Goal: Task Accomplishment & Management: Manage account settings

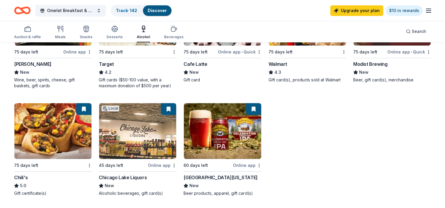
scroll to position [340, 0]
click at [120, 9] on link "Track · 142" at bounding box center [126, 10] width 21 height 5
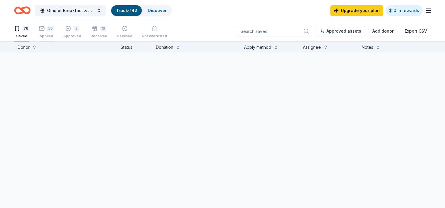
click at [43, 33] on div "50 Applied" at bounding box center [46, 32] width 15 height 13
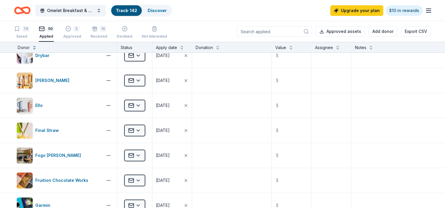
scroll to position [229, 0]
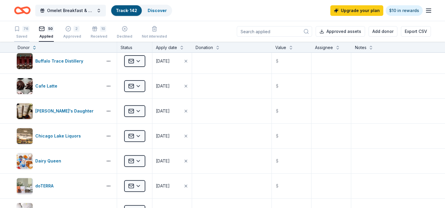
click at [22, 34] on div "Saved" at bounding box center [21, 36] width 15 height 5
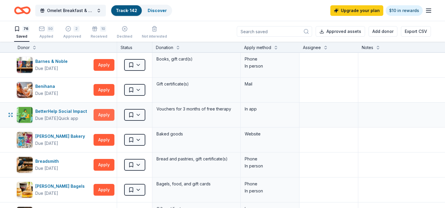
click at [102, 112] on button "Apply" at bounding box center [104, 115] width 21 height 12
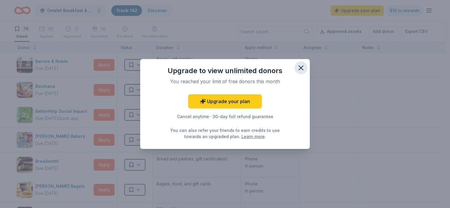
click at [298, 68] on icon "button" at bounding box center [301, 68] width 8 height 8
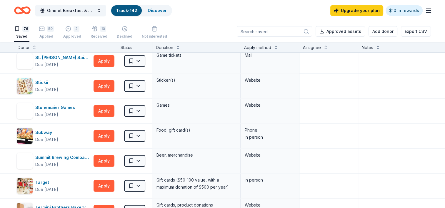
scroll to position [1394, 0]
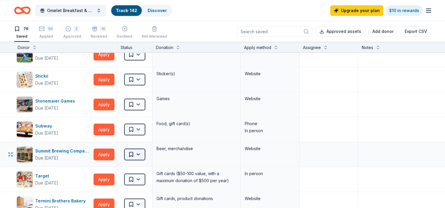
click at [139, 150] on html "Omelet Breakfast & Silent Auction Fundraiser Track · 142 Discover Upgrade your …" at bounding box center [222, 104] width 445 height 208
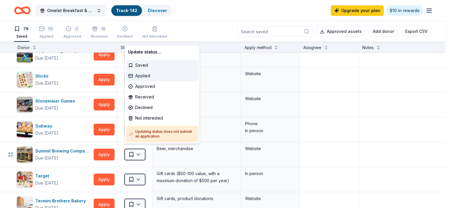
click at [147, 76] on div "Applied" at bounding box center [162, 76] width 72 height 11
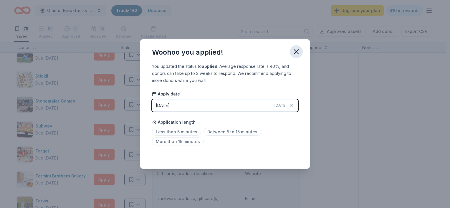
click at [295, 51] on icon "button" at bounding box center [296, 52] width 4 height 4
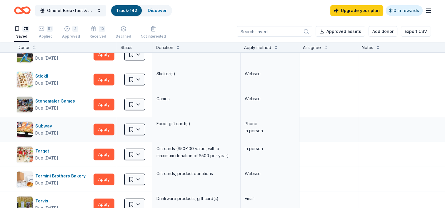
click at [155, 151] on div "Gift cards ($50-100 value, with a maximum donation of $500 per year)" at bounding box center [196, 154] width 88 height 25
click at [244, 133] on div "Phone In person" at bounding box center [270, 129] width 59 height 25
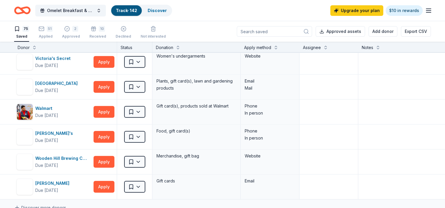
scroll to position [1742, 0]
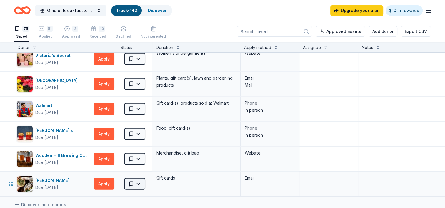
click at [138, 178] on html "Omelet Breakfast & Silent Auction Fundraiser Track · 142 Discover Upgrade your …" at bounding box center [222, 104] width 445 height 208
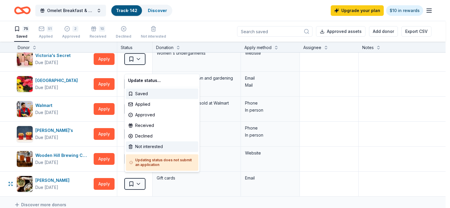
click at [147, 145] on div "Not interested" at bounding box center [162, 147] width 72 height 11
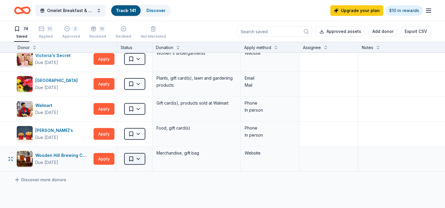
click at [138, 155] on html "Omelet Breakfast & Silent Auction Fundraiser Track · 141 Discover Upgrade your …" at bounding box center [222, 104] width 445 height 208
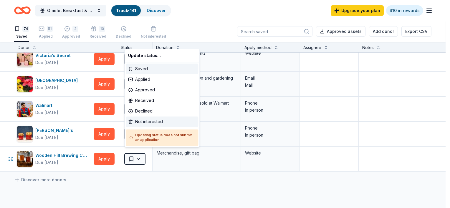
click at [140, 123] on div "Not interested" at bounding box center [162, 122] width 72 height 11
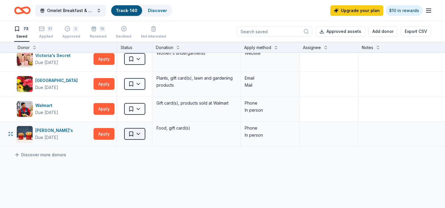
click at [139, 130] on html "Omelet Breakfast & Silent Auction Fundraiser Track · 140 Discover Upgrade your …" at bounding box center [222, 104] width 445 height 208
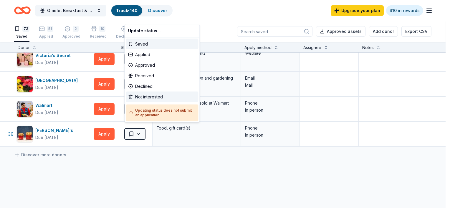
click at [145, 97] on div "Not interested" at bounding box center [162, 97] width 72 height 11
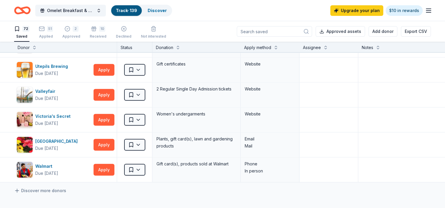
scroll to position [1675, 0]
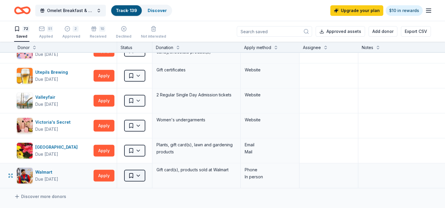
click at [139, 172] on html "Omelet Breakfast & Silent Auction Fundraiser Track · 139 Discover Upgrade your …" at bounding box center [222, 104] width 445 height 208
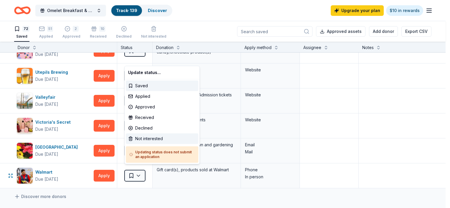
click at [141, 139] on div "Not interested" at bounding box center [162, 139] width 72 height 11
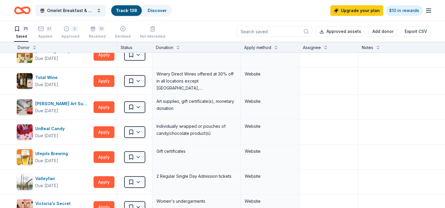
scroll to position [1597, 0]
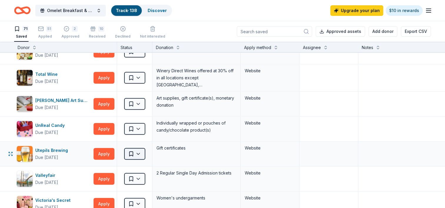
click at [140, 149] on html "Omelet Breakfast & Silent Auction Fundraiser Track · 138 Discover Upgrade your …" at bounding box center [222, 104] width 445 height 208
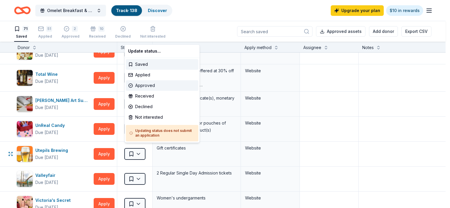
click at [148, 85] on div "Approved" at bounding box center [162, 85] width 72 height 11
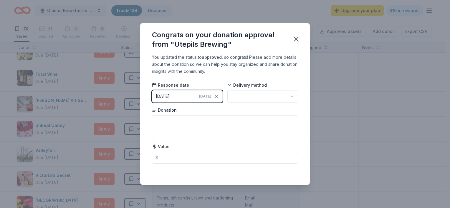
click at [165, 97] on div "[DATE]" at bounding box center [163, 96] width 14 height 7
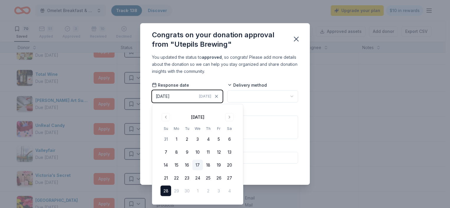
click at [197, 164] on button "17" at bounding box center [197, 165] width 11 height 11
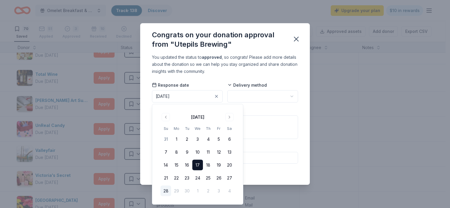
click at [273, 97] on html "Omelet Breakfast & Silent Auction Fundraiser Track · 138 Discover Upgrade your …" at bounding box center [225, 104] width 450 height 208
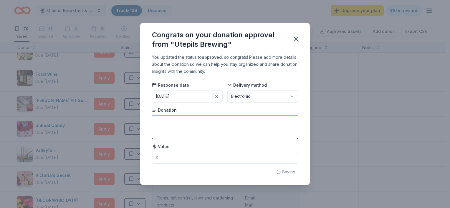
click at [243, 128] on textarea at bounding box center [225, 128] width 146 height 24
type textarea "C"
type textarea "Voucher for 4 beverages + growler of beer"
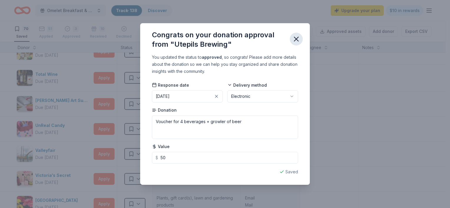
type input "50.00"
click at [298, 39] on icon "button" at bounding box center [296, 39] width 8 height 8
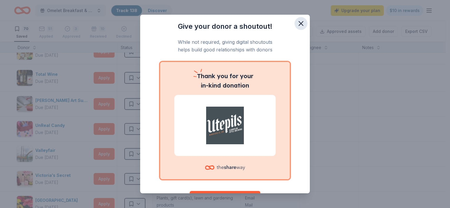
click at [299, 23] on icon "button" at bounding box center [301, 23] width 4 height 4
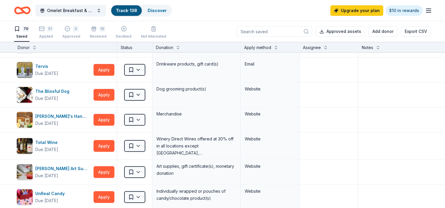
scroll to position [1531, 0]
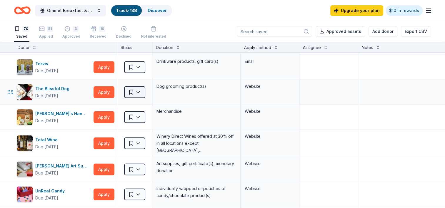
click at [141, 88] on html "Omelet Breakfast & Silent Auction Fundraiser Track · 138 Discover Upgrade your …" at bounding box center [222, 104] width 445 height 208
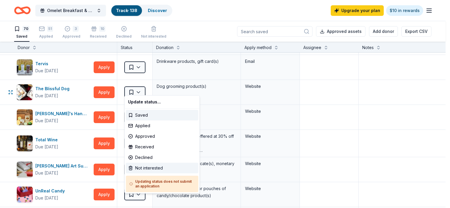
click at [139, 168] on div "Not interested" at bounding box center [162, 168] width 72 height 11
click at [140, 62] on html "Omelet Breakfast & Silent Auction Fundraiser Track · 138 Discover Upgrade your …" at bounding box center [225, 104] width 450 height 208
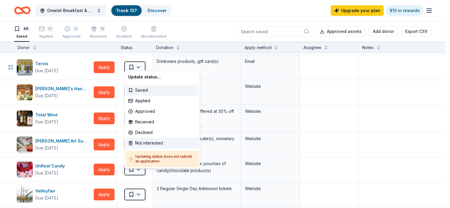
click at [151, 142] on div "Not interested" at bounding box center [162, 143] width 72 height 11
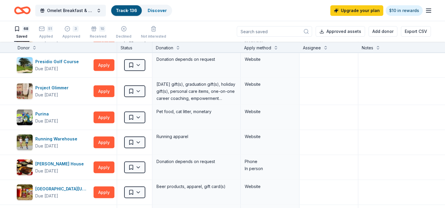
scroll to position [1095, 0]
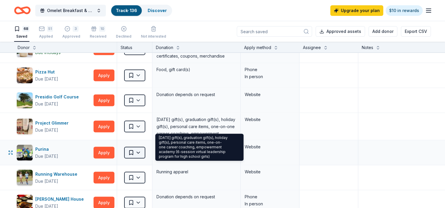
click at [141, 147] on html "Omelet Breakfast & Silent Auction Fundraiser Track · 136 Discover Upgrade your …" at bounding box center [222, 104] width 445 height 208
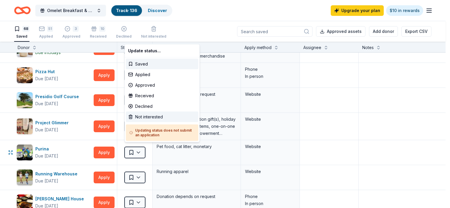
click at [144, 116] on div "Not interested" at bounding box center [162, 117] width 72 height 11
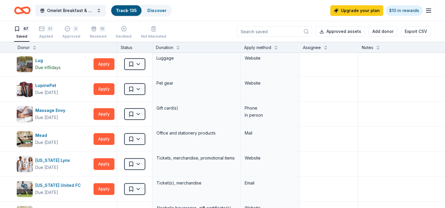
scroll to position [707, 0]
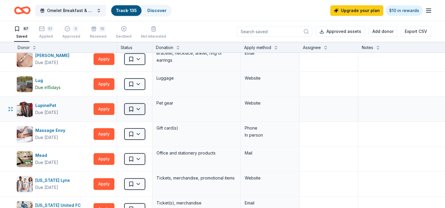
click at [140, 107] on html "Omelet Breakfast & Silent Auction Fundraiser Track · 135 Discover Upgrade your …" at bounding box center [222, 104] width 445 height 208
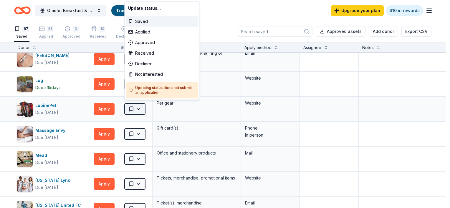
click at [140, 107] on html "Omelet Breakfast & Silent Auction Fundraiser Track · 135 Discover Upgrade your …" at bounding box center [225, 104] width 450 height 208
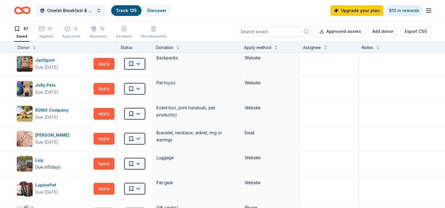
scroll to position [621, 0]
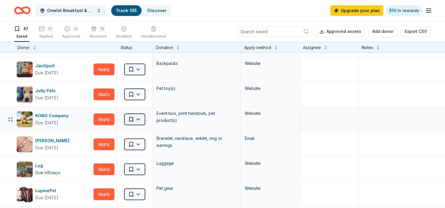
click at [140, 117] on html "Omelet Breakfast & Silent Auction Fundraiser Track · 135 Discover Upgrade your …" at bounding box center [222, 104] width 445 height 208
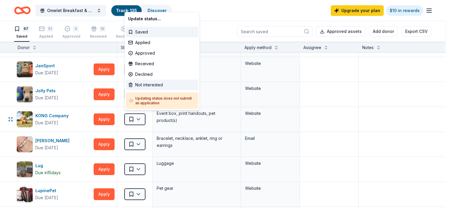
click at [143, 85] on div "Not interested" at bounding box center [162, 85] width 72 height 11
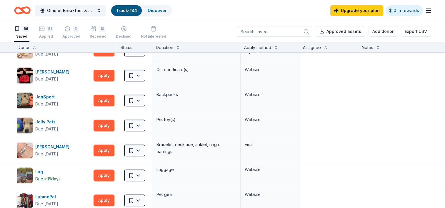
scroll to position [593, 0]
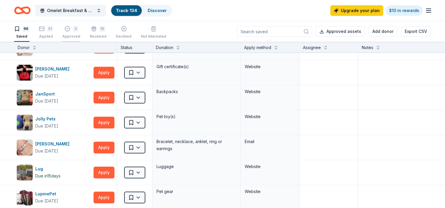
click at [72, 31] on div "3" at bounding box center [71, 29] width 18 height 6
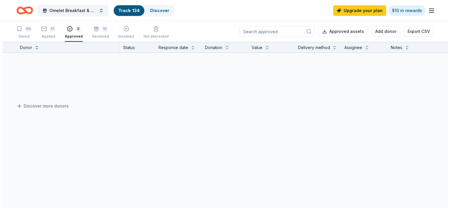
scroll to position [37, 0]
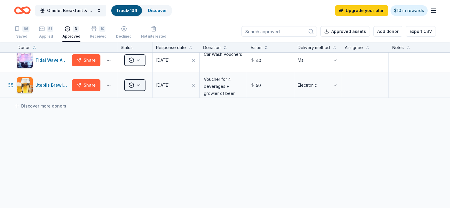
click at [140, 84] on html "Omelet Breakfast & Silent Auction Fundraiser Track · 134 Discover Upgrade your …" at bounding box center [225, 104] width 450 height 208
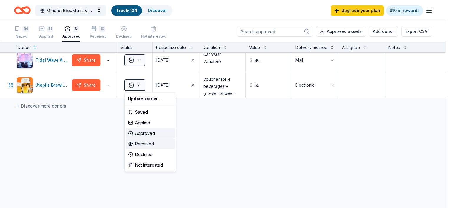
click at [144, 144] on div "Received" at bounding box center [150, 144] width 49 height 11
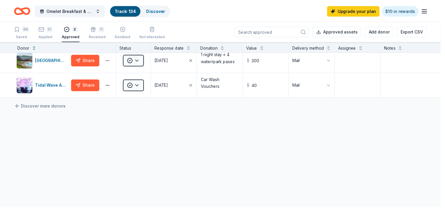
scroll to position [11, 0]
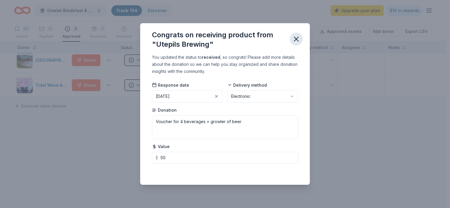
click at [297, 37] on icon "button" at bounding box center [296, 39] width 8 height 8
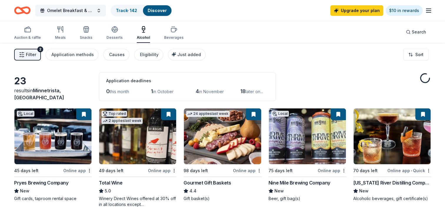
scroll to position [340, 0]
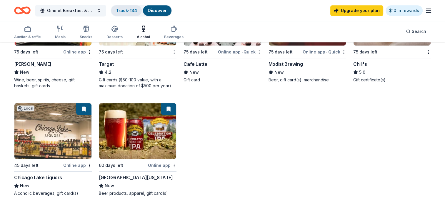
click at [131, 8] on link "Track · 134" at bounding box center [126, 10] width 21 height 5
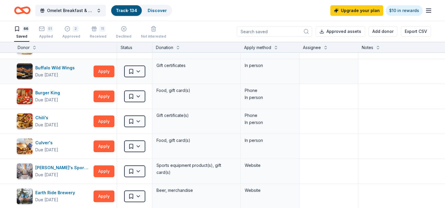
scroll to position [146, 0]
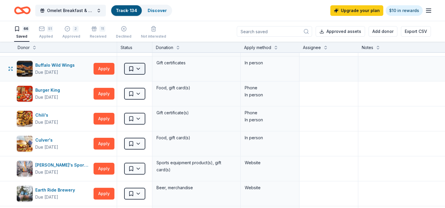
click at [140, 67] on html "Omelet Breakfast & Silent Auction Fundraiser Track · 134 Discover Upgrade your …" at bounding box center [222, 104] width 445 height 208
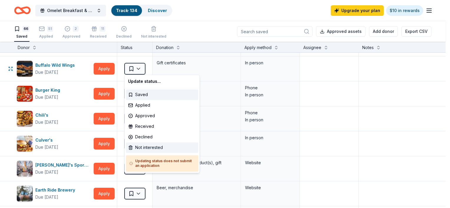
click at [153, 146] on div "Not interested" at bounding box center [162, 147] width 72 height 11
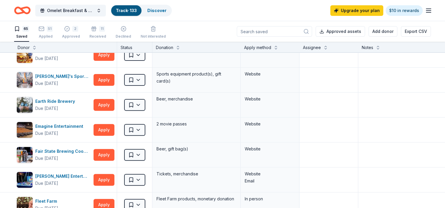
scroll to position [213, 0]
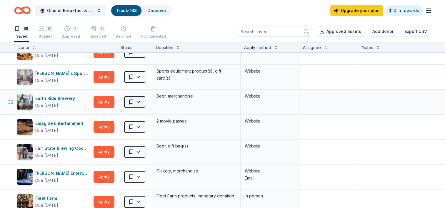
click at [139, 100] on html "Omelet Breakfast & Silent Auction Fundraiser Track · 133 Discover Upgrade your …" at bounding box center [222, 104] width 445 height 208
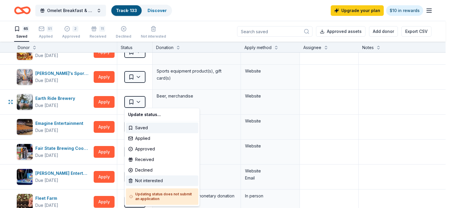
click at [148, 182] on div "Not interested" at bounding box center [162, 181] width 72 height 11
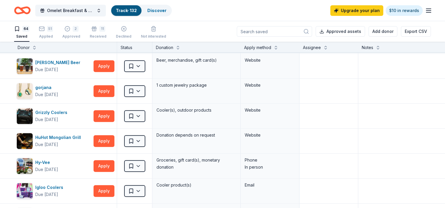
scroll to position [380, 0]
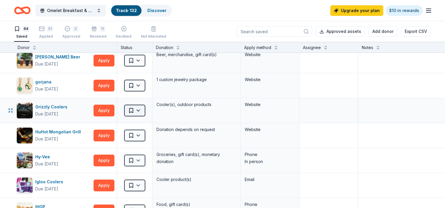
click at [138, 107] on html "Omelet Breakfast & Silent Auction Fundraiser Track · 132 Discover Upgrade your …" at bounding box center [222, 104] width 445 height 208
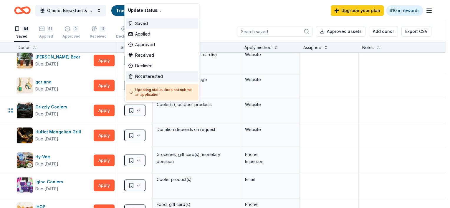
click at [154, 77] on div "Not interested" at bounding box center [162, 76] width 72 height 11
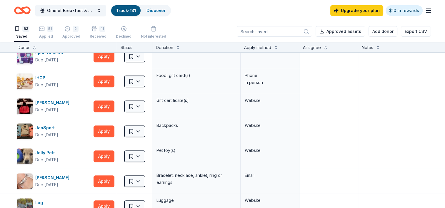
scroll to position [482, 0]
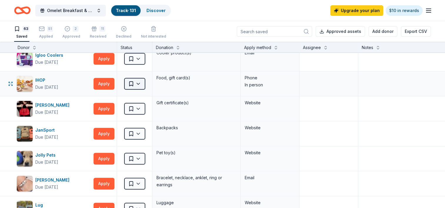
click at [139, 82] on html "Omelet Breakfast & Silent Auction Fundraiser Track · 131 Discover Upgrade your …" at bounding box center [222, 104] width 445 height 208
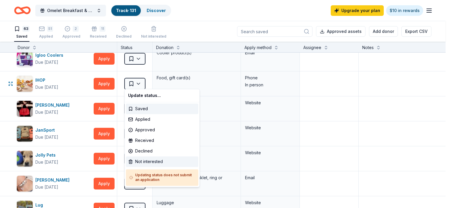
click at [144, 161] on div "Not interested" at bounding box center [162, 162] width 72 height 11
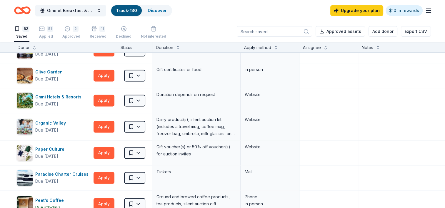
scroll to position [819, 0]
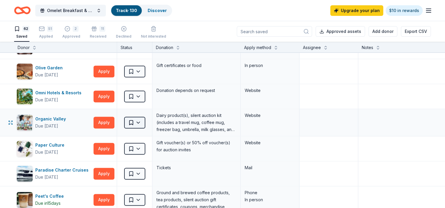
click at [139, 121] on html "Omelet Breakfast & Silent Auction Fundraiser Track · 130 Discover Upgrade your …" at bounding box center [222, 104] width 445 height 208
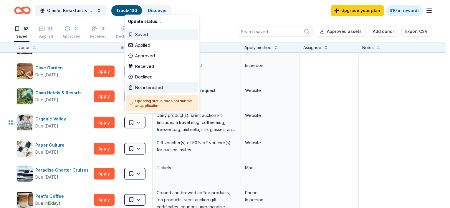
click at [150, 88] on div "Not interested" at bounding box center [162, 87] width 72 height 11
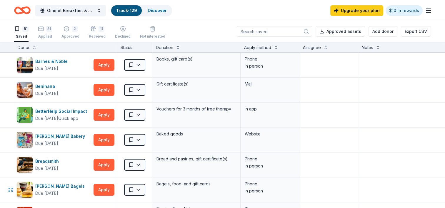
scroll to position [0, 0]
click at [163, 9] on link "Discover" at bounding box center [157, 10] width 19 height 5
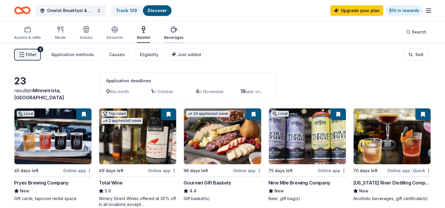
click at [175, 26] on icon "button" at bounding box center [175, 26] width 0 height 1
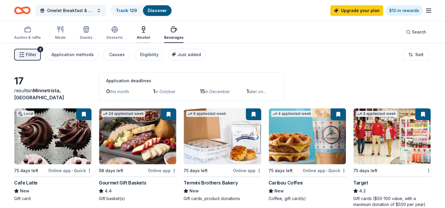
click at [146, 31] on div "button" at bounding box center [143, 29] width 13 height 7
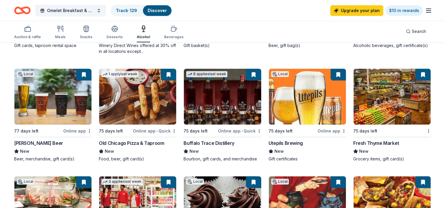
scroll to position [82, 0]
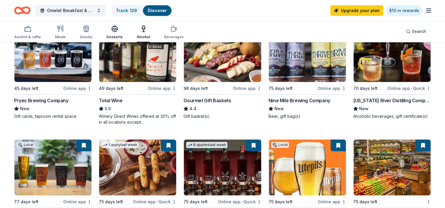
click at [110, 27] on div "button" at bounding box center [115, 28] width 16 height 7
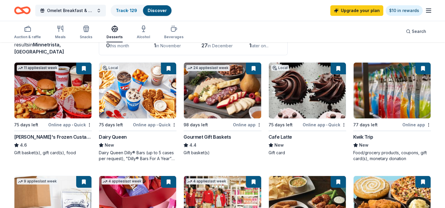
scroll to position [47, 0]
